Goal: Find specific page/section: Find specific page/section

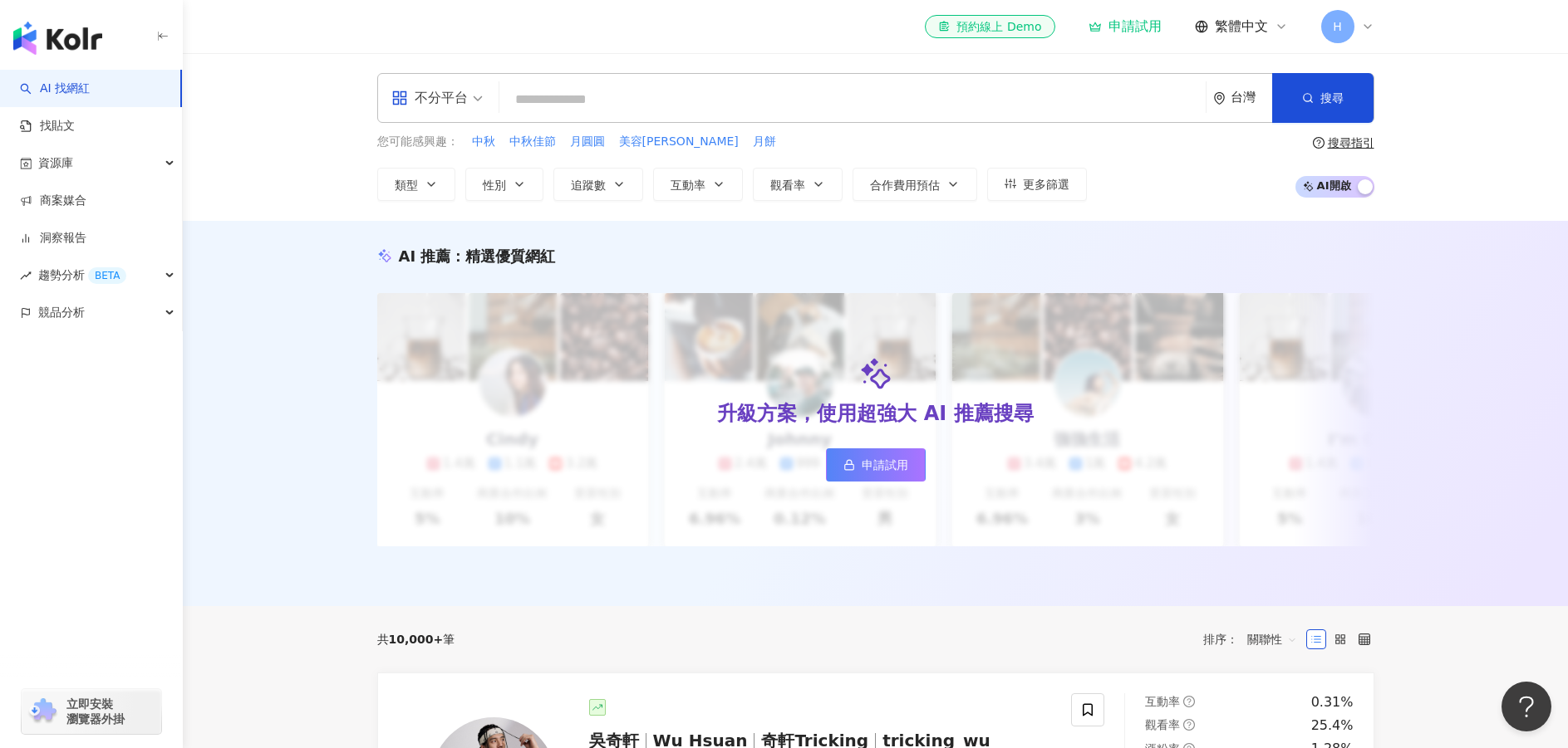
click at [86, 32] on img "button" at bounding box center [58, 38] width 89 height 33
click at [82, 43] on img "button" at bounding box center [58, 38] width 89 height 33
click at [49, 41] on img "button" at bounding box center [58, 38] width 89 height 33
click at [33, 39] on img "button" at bounding box center [58, 38] width 89 height 33
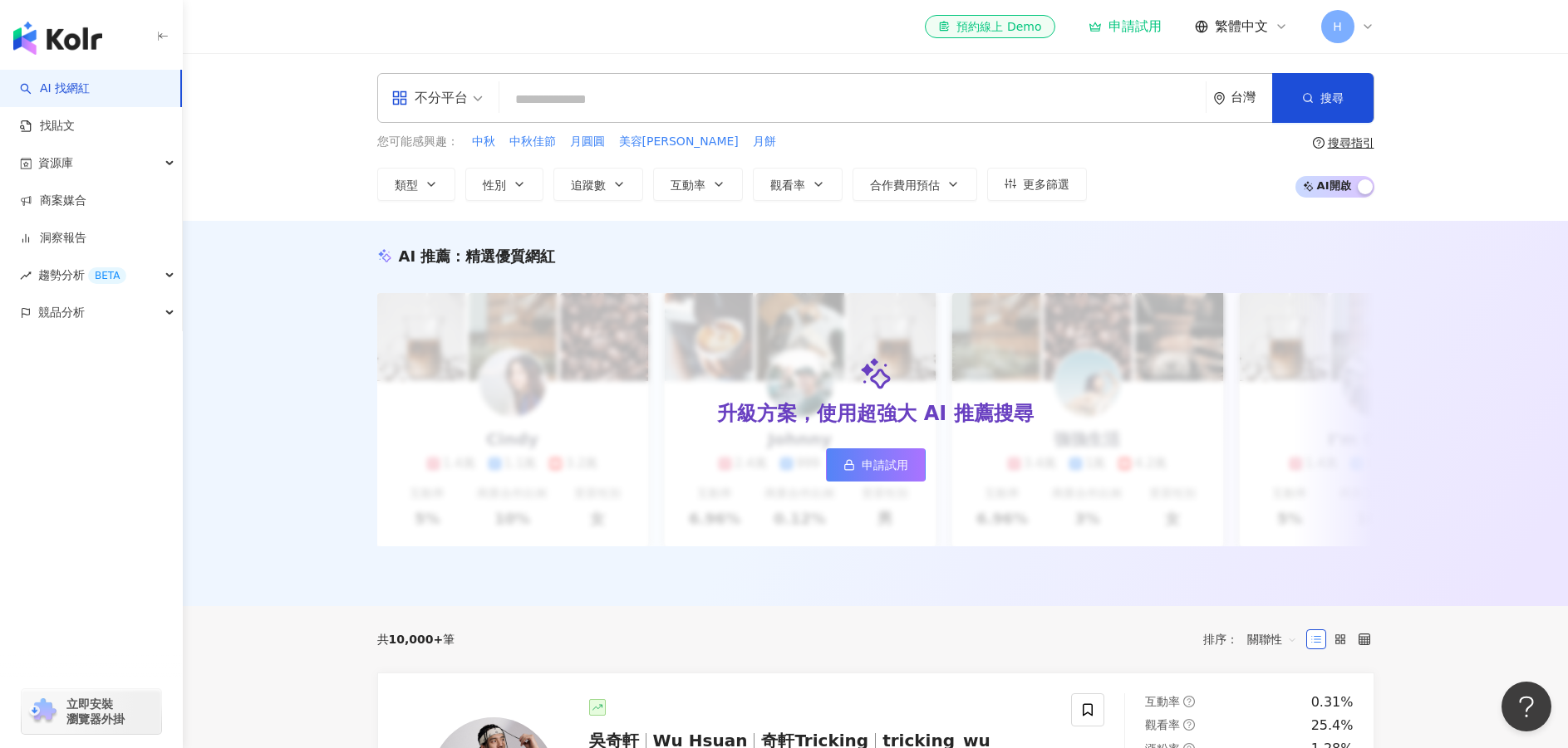
click at [33, 39] on img "button" at bounding box center [58, 38] width 89 height 33
click at [36, 39] on img "button" at bounding box center [58, 38] width 89 height 33
click at [61, 130] on link "找貼文" at bounding box center [47, 126] width 55 height 16
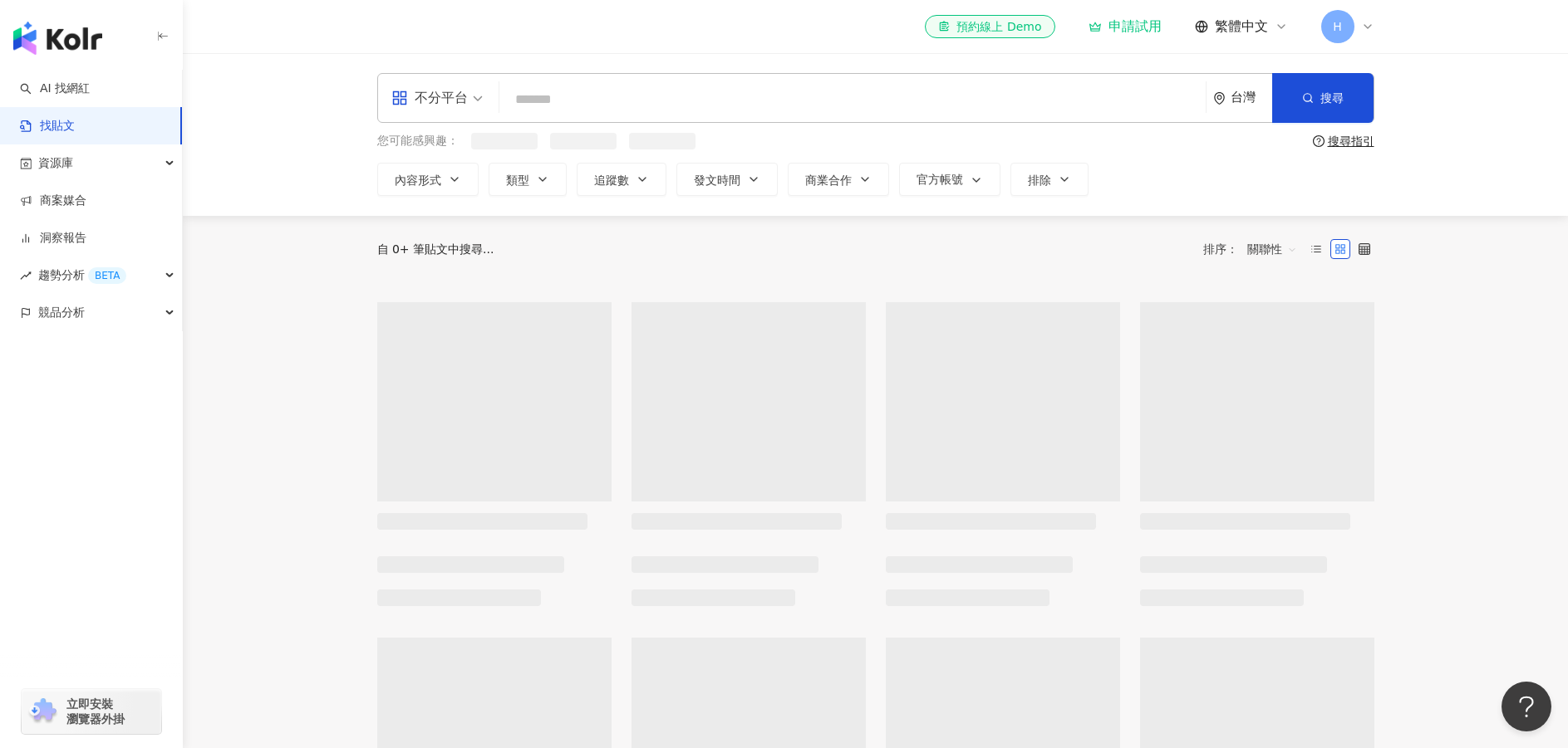
click at [85, 50] on img "button" at bounding box center [58, 38] width 89 height 33
click at [85, 35] on img "button" at bounding box center [58, 38] width 89 height 33
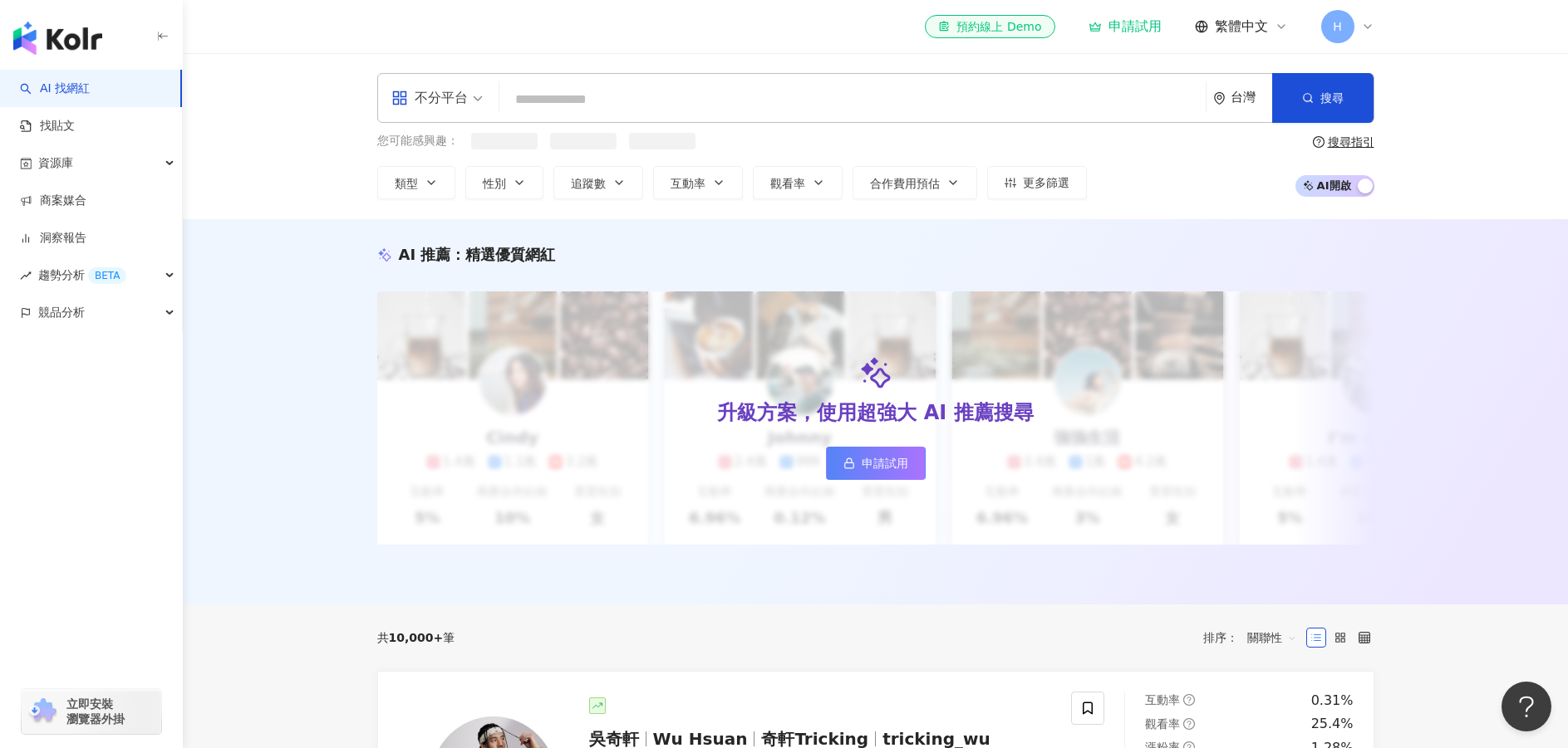
click at [85, 35] on img "button" at bounding box center [58, 38] width 89 height 33
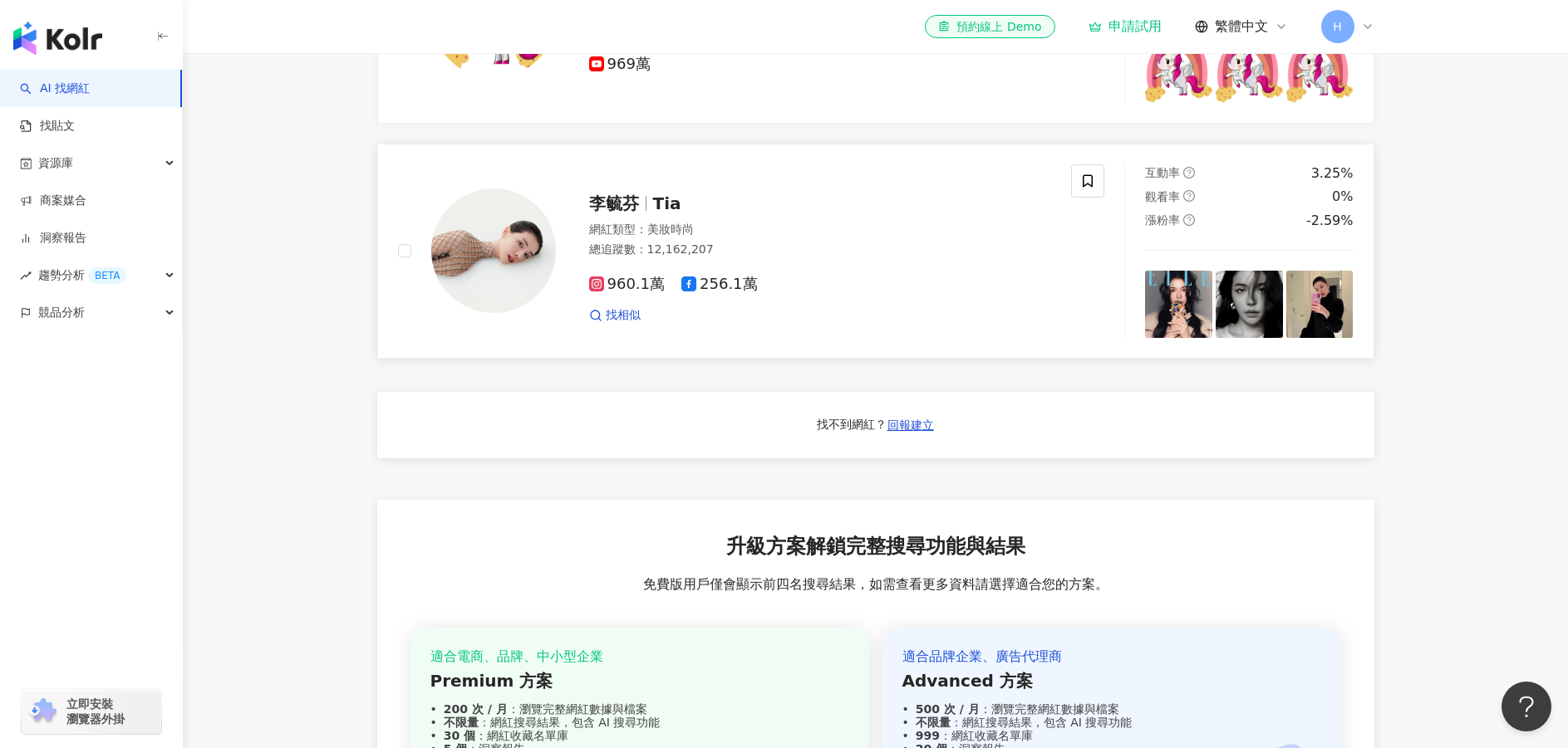
scroll to position [1590, 0]
